Goal: Navigation & Orientation: Find specific page/section

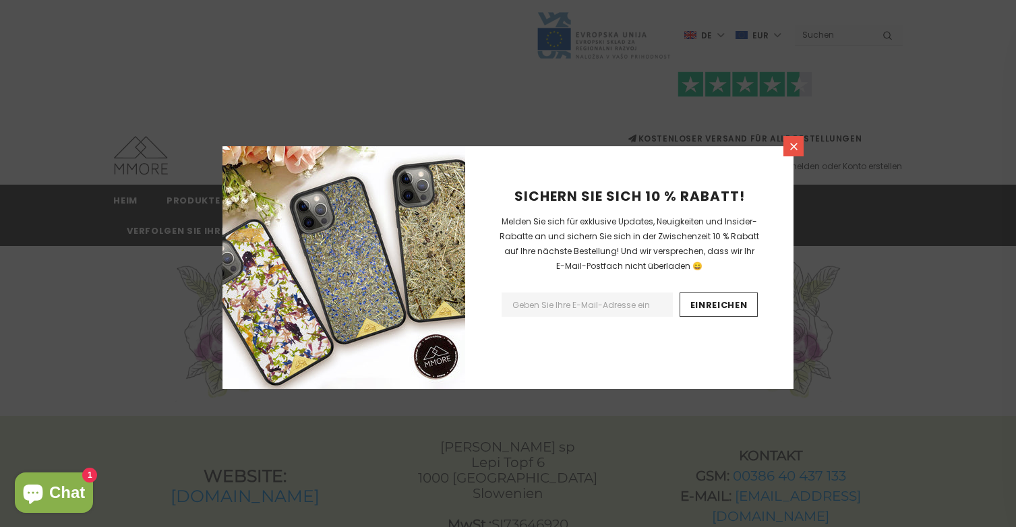
click at [795, 146] on icon at bounding box center [793, 146] width 11 height 11
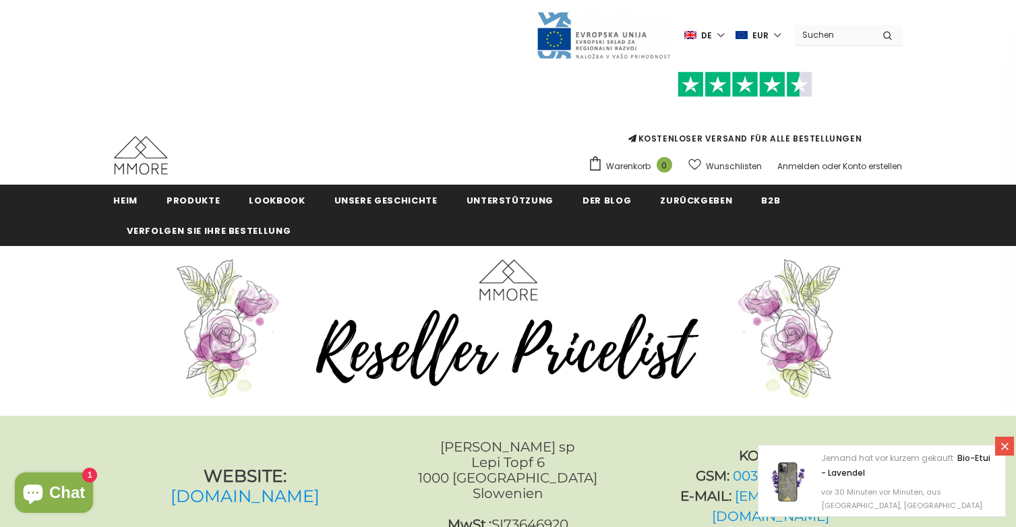
click at [727, 35] on label "de" at bounding box center [706, 35] width 44 height 20
click at [695, 81] on font "de" at bounding box center [693, 81] width 9 height 11
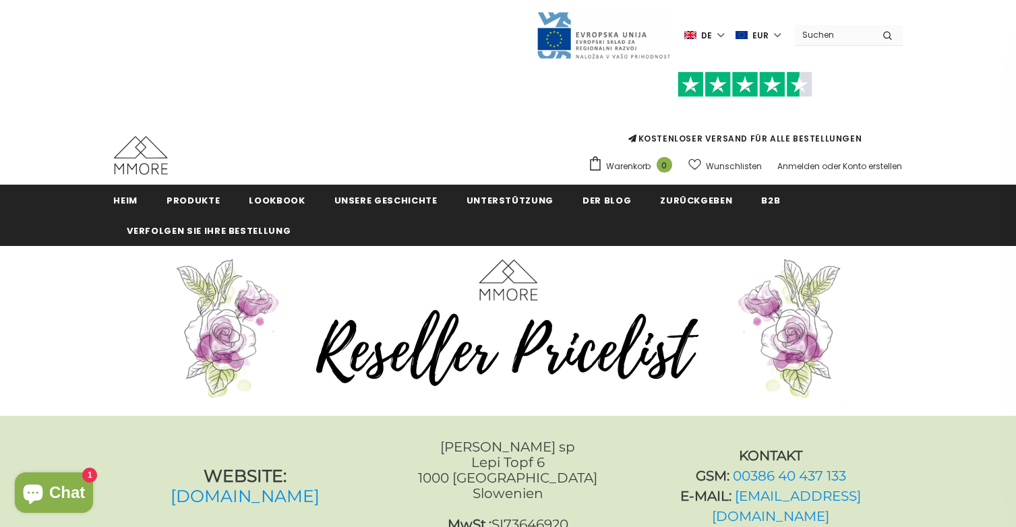
click at [725, 31] on label "de" at bounding box center [706, 35] width 44 height 20
click at [689, 77] on link "de" at bounding box center [694, 80] width 53 height 22
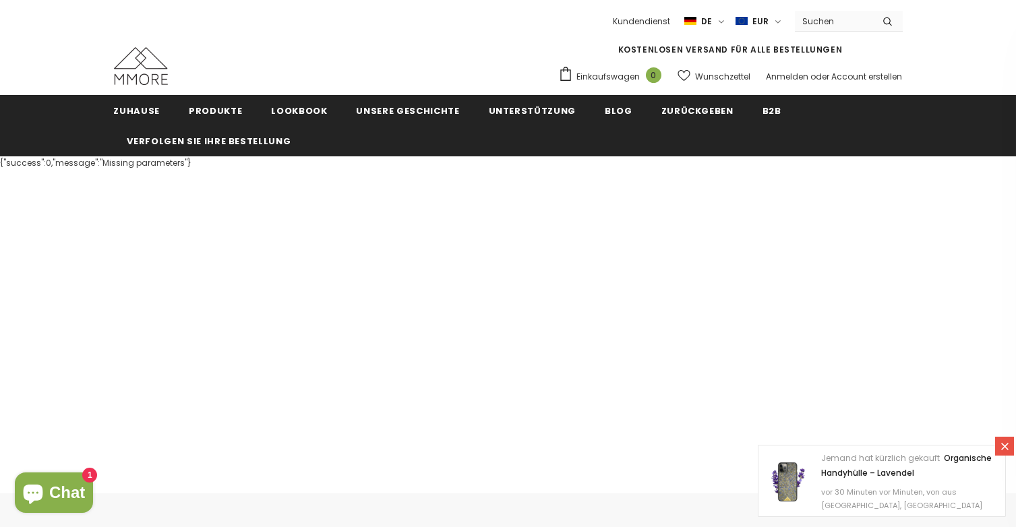
click at [712, 16] on span "de" at bounding box center [707, 21] width 11 height 13
click at [696, 47] on span "en" at bounding box center [693, 47] width 9 height 10
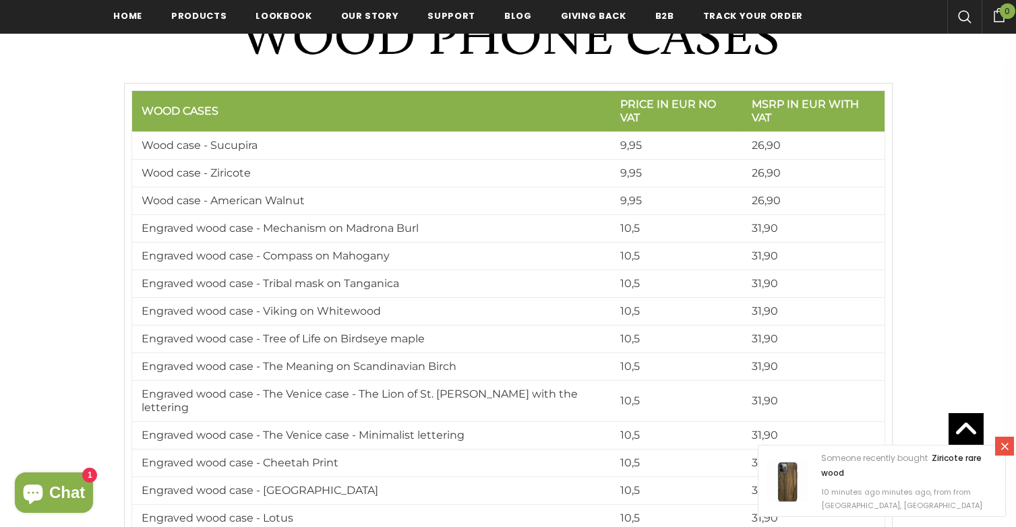
scroll to position [1051, 0]
